Goal: Task Accomplishment & Management: Use online tool/utility

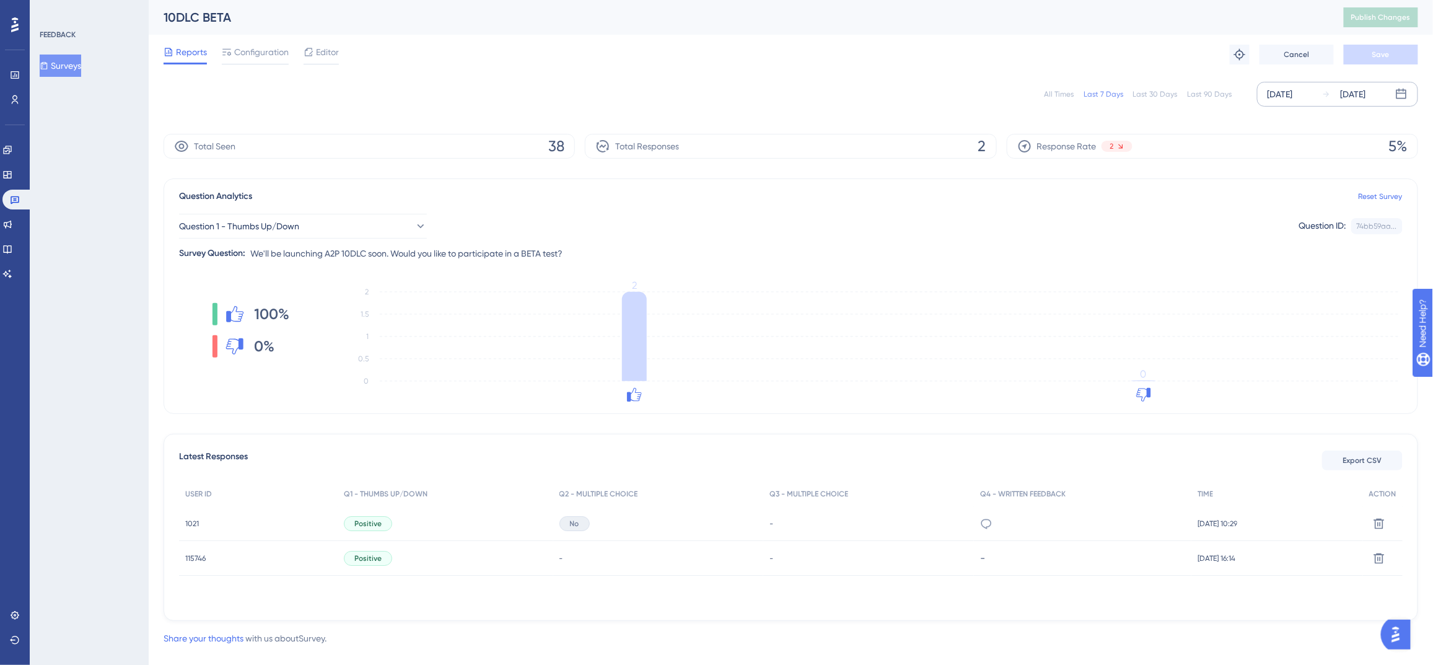
click at [1293, 97] on div "[DATE]" at bounding box center [1280, 94] width 25 height 15
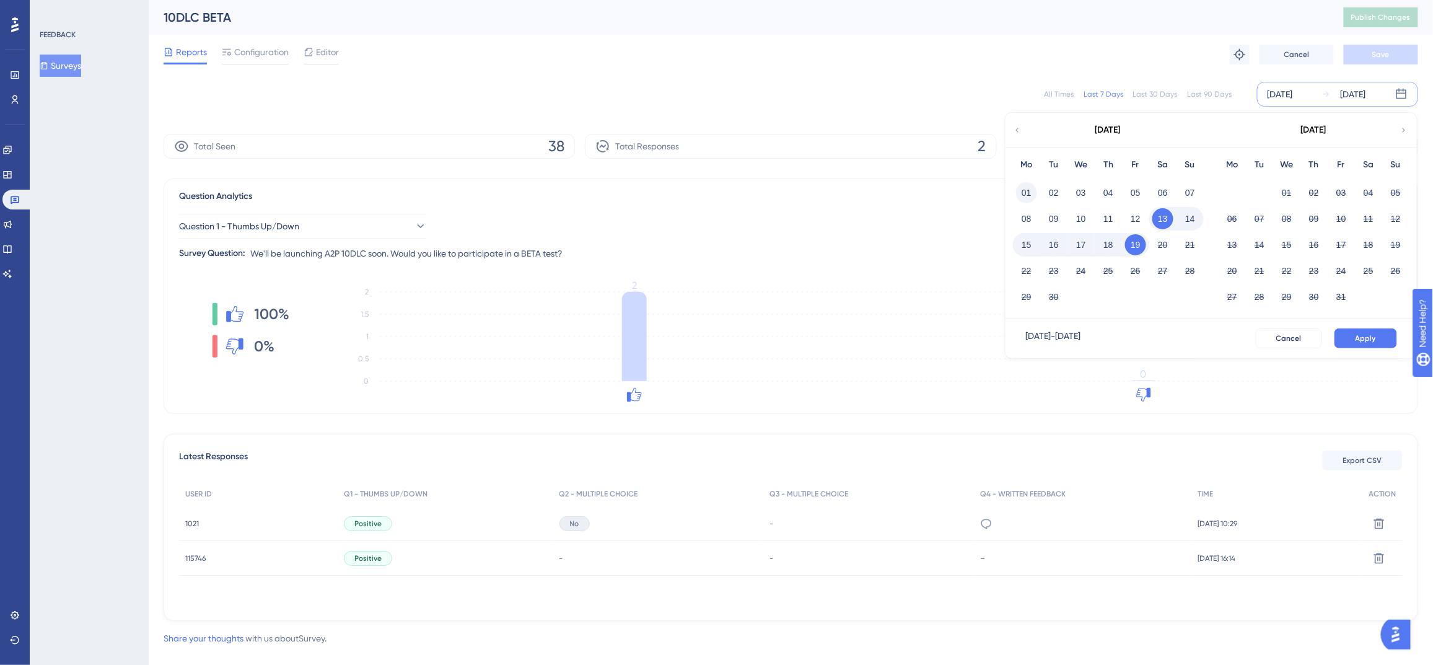
click at [1018, 193] on button "01" at bounding box center [1026, 192] width 21 height 21
click at [1383, 338] on button "Apply" at bounding box center [1365, 338] width 63 height 20
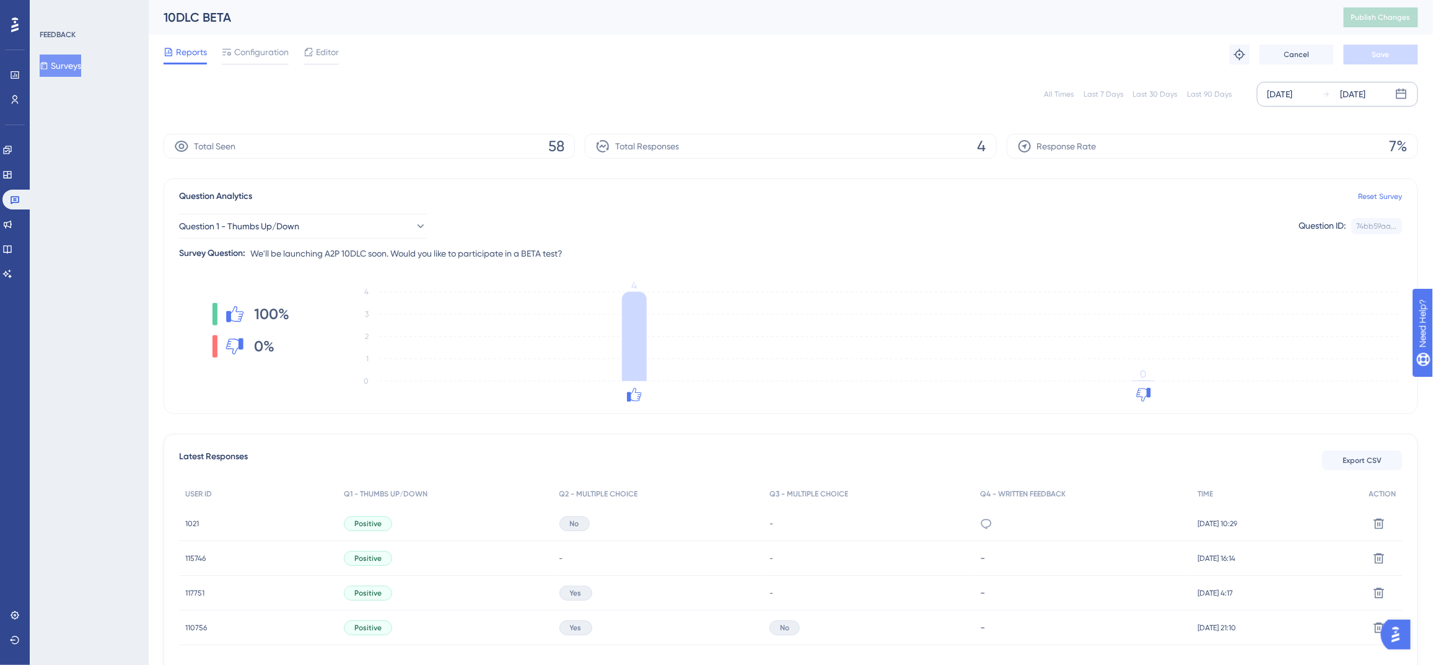
scroll to position [69, 0]
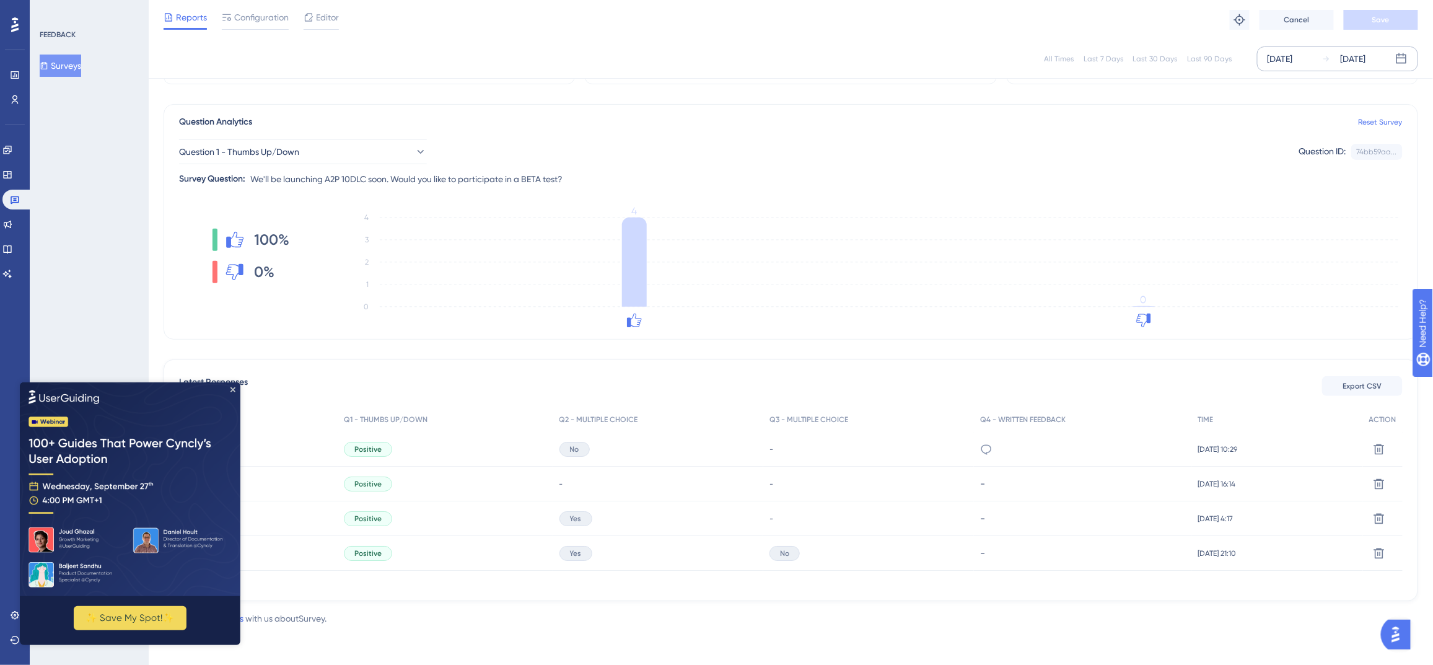
click at [226, 393] on img at bounding box center [129, 489] width 221 height 214
click at [232, 390] on icon "Close Preview" at bounding box center [232, 389] width 5 height 5
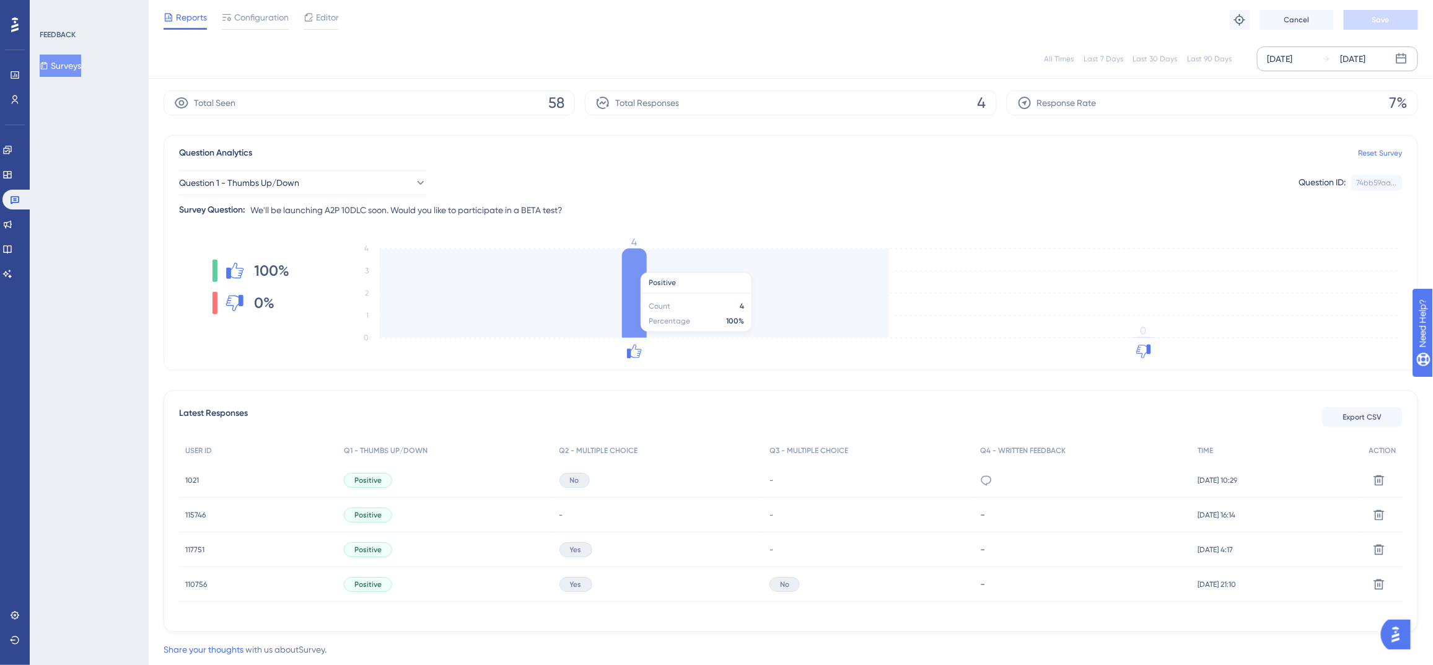
scroll to position [0, 0]
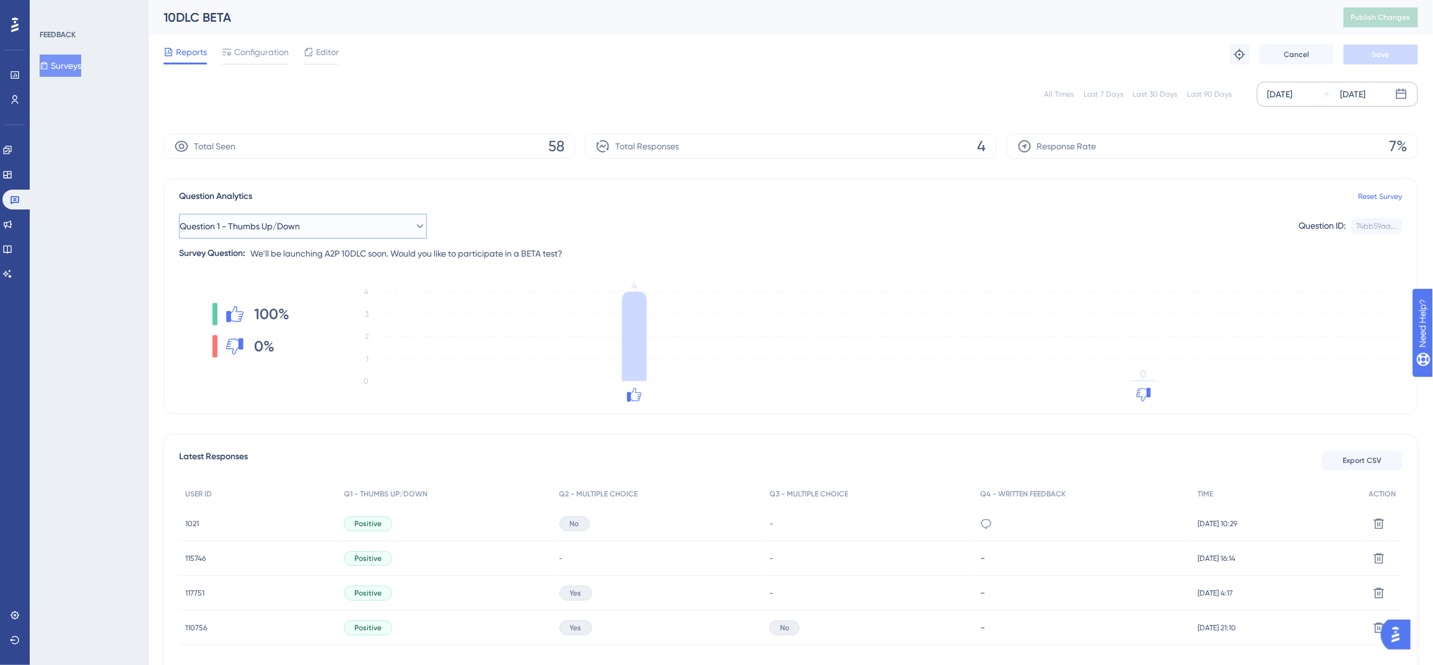
click at [414, 224] on icon at bounding box center [420, 226] width 12 height 12
click at [320, 320] on div "Question 2 - Multiple Choice Question 2 - Multiple Choice" at bounding box center [303, 326] width 212 height 25
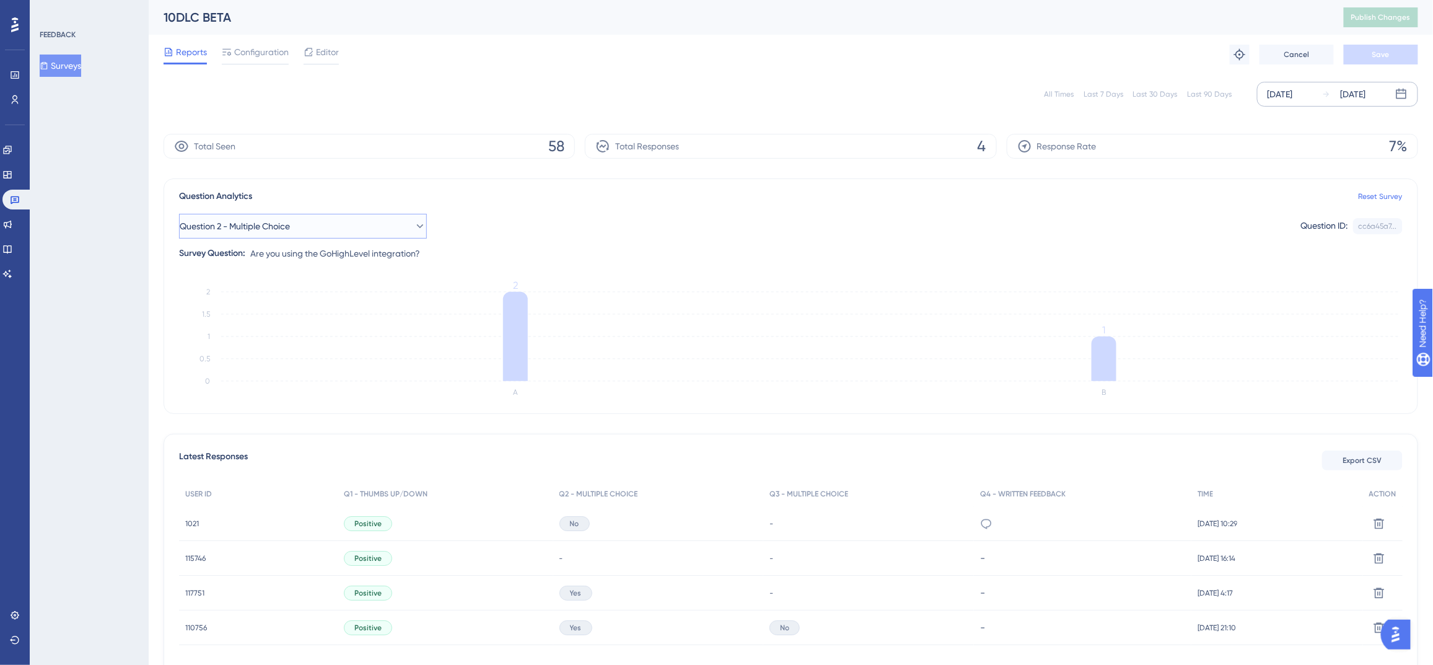
click at [414, 225] on icon at bounding box center [420, 226] width 12 height 12
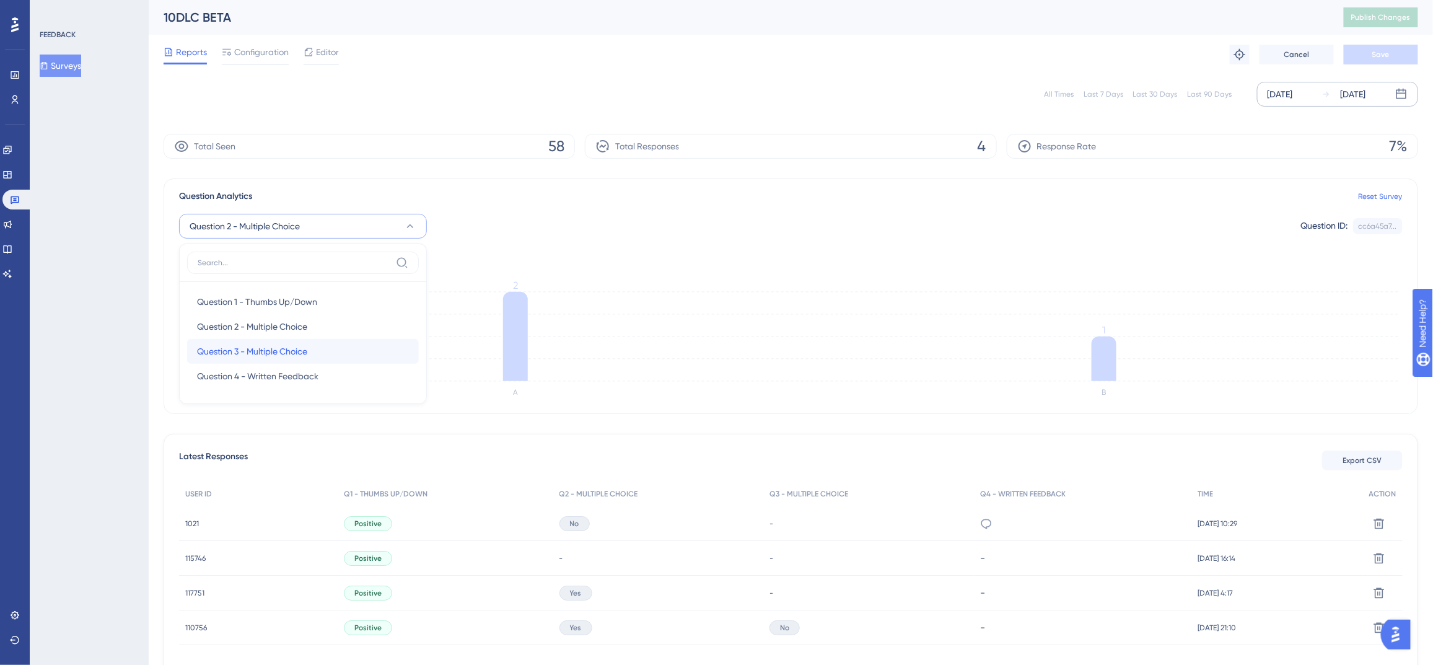
click at [349, 351] on div "Question 3 - Multiple Choice Question 3 - Multiple Choice" at bounding box center [303, 351] width 212 height 25
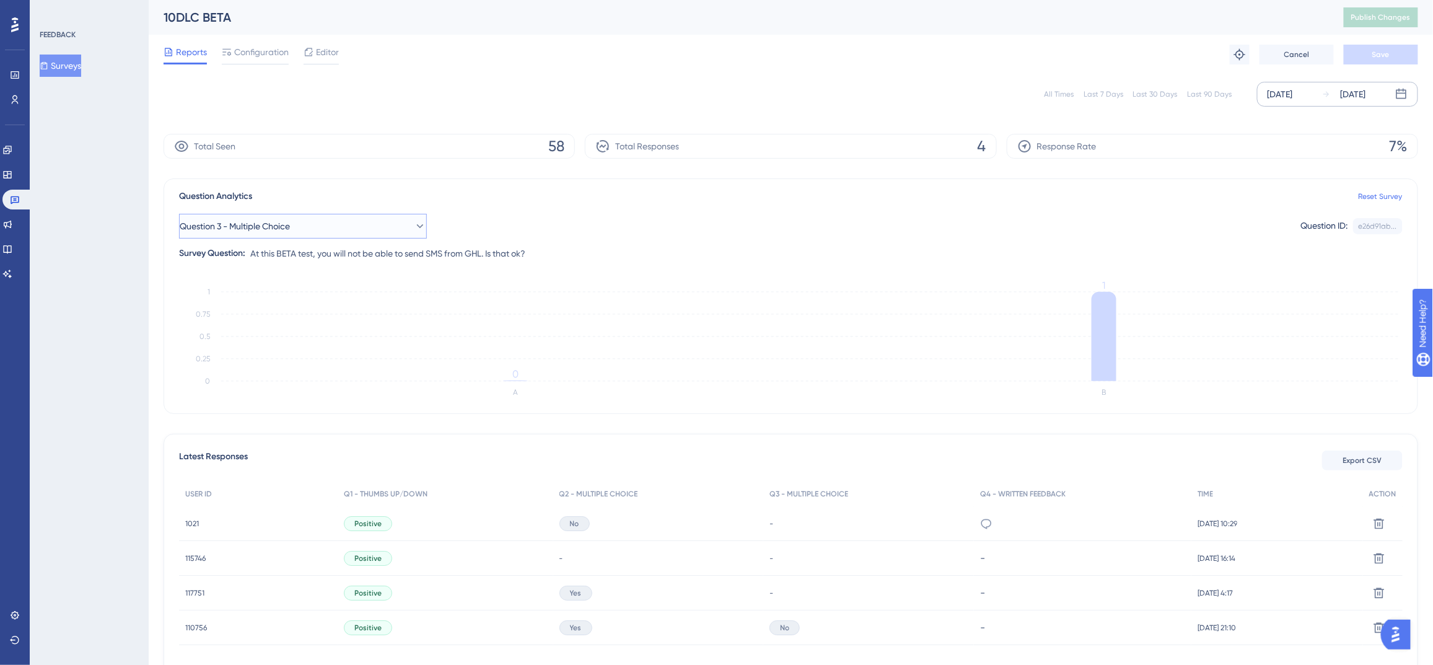
click at [403, 219] on button "Question 3 - Multiple Choice" at bounding box center [303, 226] width 248 height 25
click at [303, 373] on span "Question 4 - Written Feedback" at bounding box center [257, 376] width 121 height 15
click at [414, 224] on icon at bounding box center [420, 226] width 12 height 12
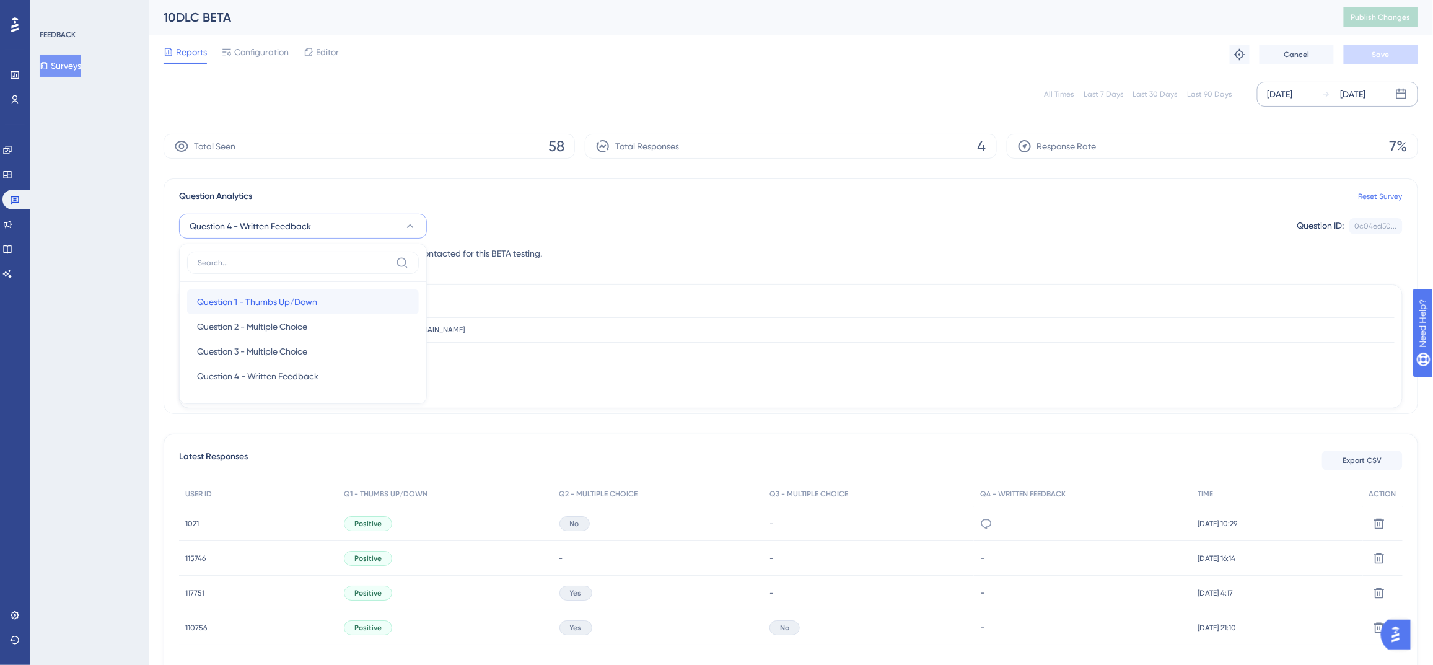
click at [315, 299] on span "Question 1 - Thumbs Up/Down" at bounding box center [257, 301] width 120 height 15
